Goal: Task Accomplishment & Management: Use online tool/utility

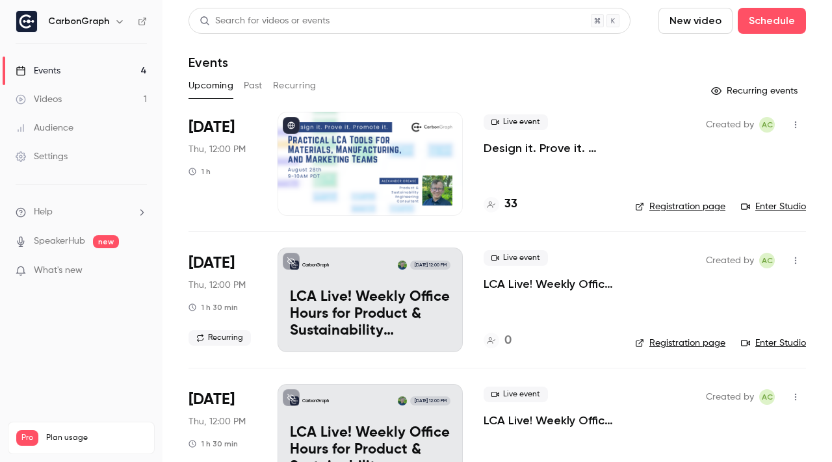
click at [514, 201] on h4 "33" at bounding box center [511, 205] width 13 height 18
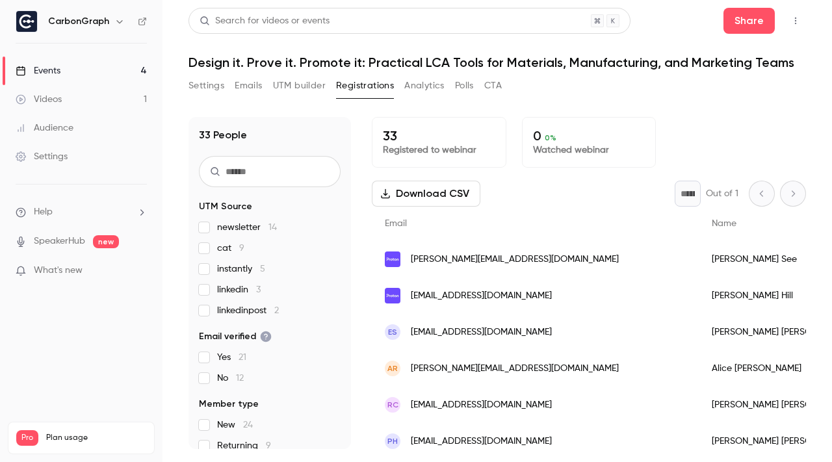
click at [288, 91] on button "UTM builder" at bounding box center [299, 85] width 53 height 21
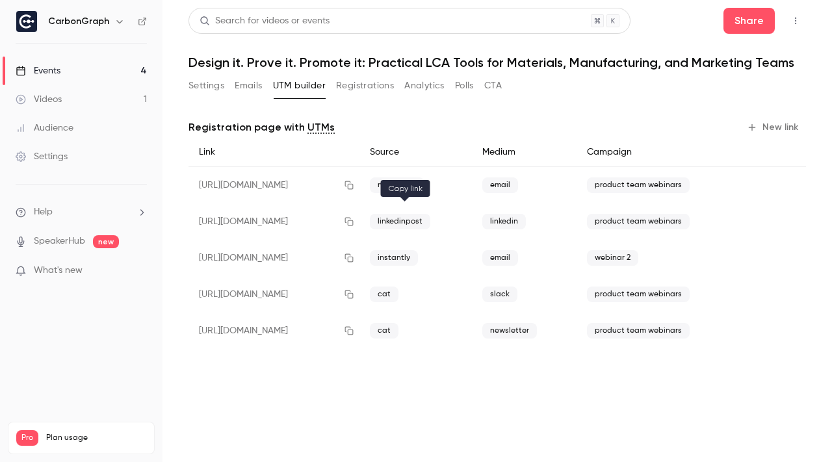
click at [353, 224] on icon "button" at bounding box center [349, 222] width 8 height 8
click at [354, 222] on icon "button" at bounding box center [349, 221] width 10 height 9
